Goal: Task Accomplishment & Management: Use online tool/utility

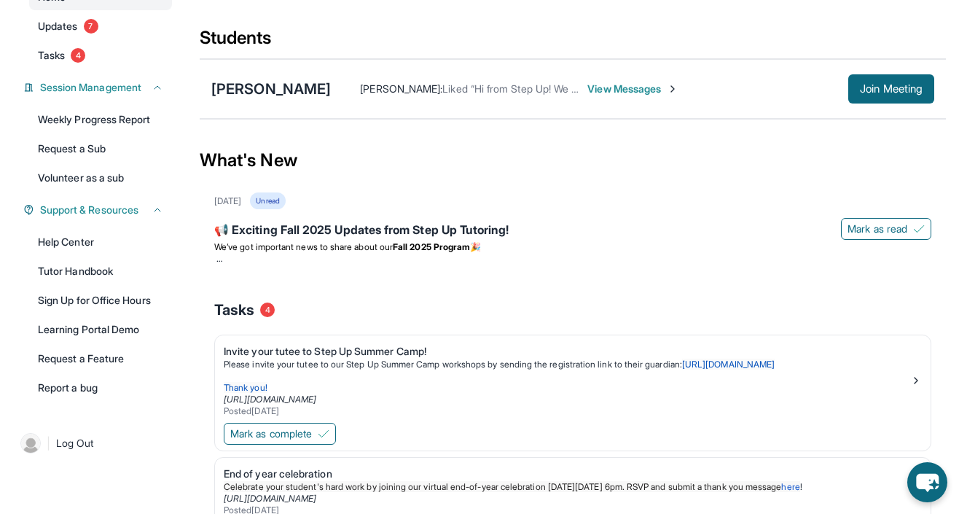
scroll to position [156, 0]
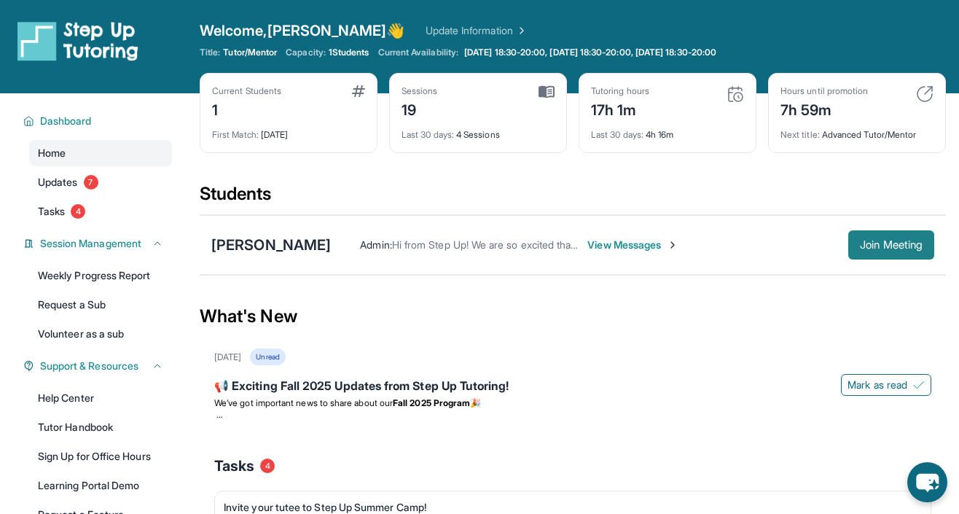
click at [873, 241] on span "Join Meeting" at bounding box center [891, 245] width 63 height 9
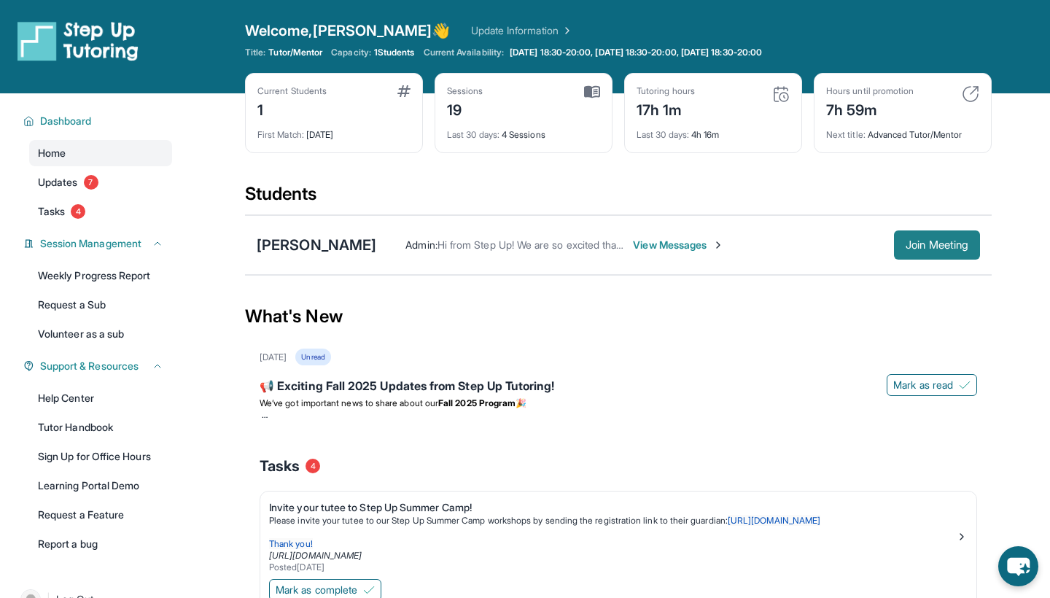
click at [908, 244] on span "Join Meeting" at bounding box center [936, 245] width 63 height 9
click at [905, 243] on span "Join Meeting" at bounding box center [936, 245] width 63 height 9
